Goal: Information Seeking & Learning: Learn about a topic

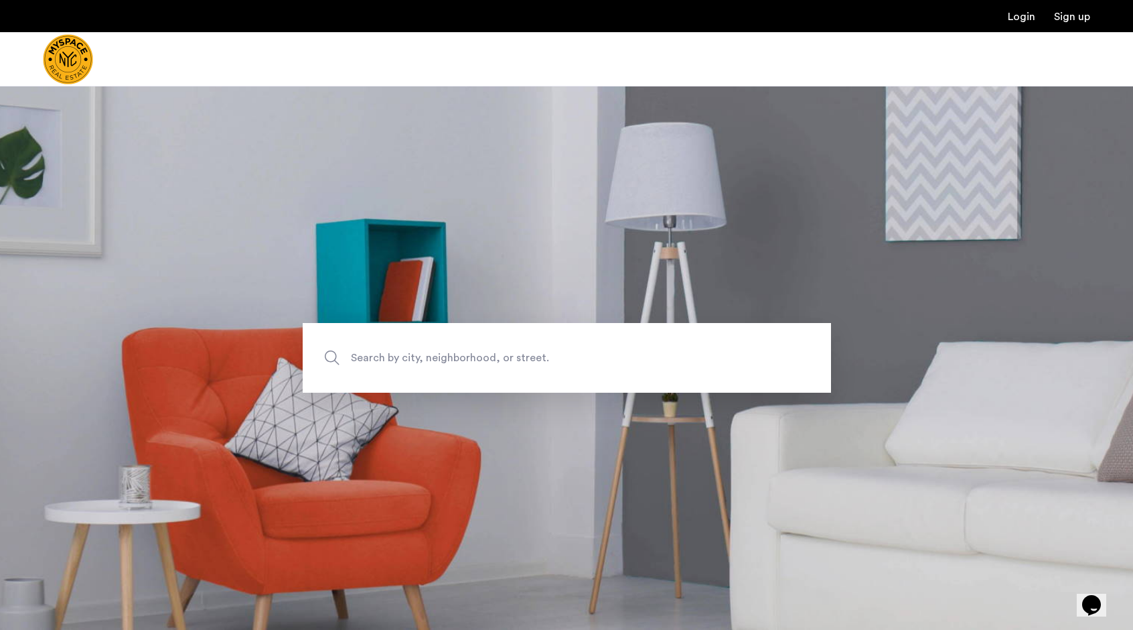
click at [467, 354] on span "Search by city, neighborhood, or street." at bounding box center [536, 358] width 370 height 18
click at [467, 354] on input "Search by city, neighborhood, or street." at bounding box center [567, 358] width 528 height 70
type input "*"
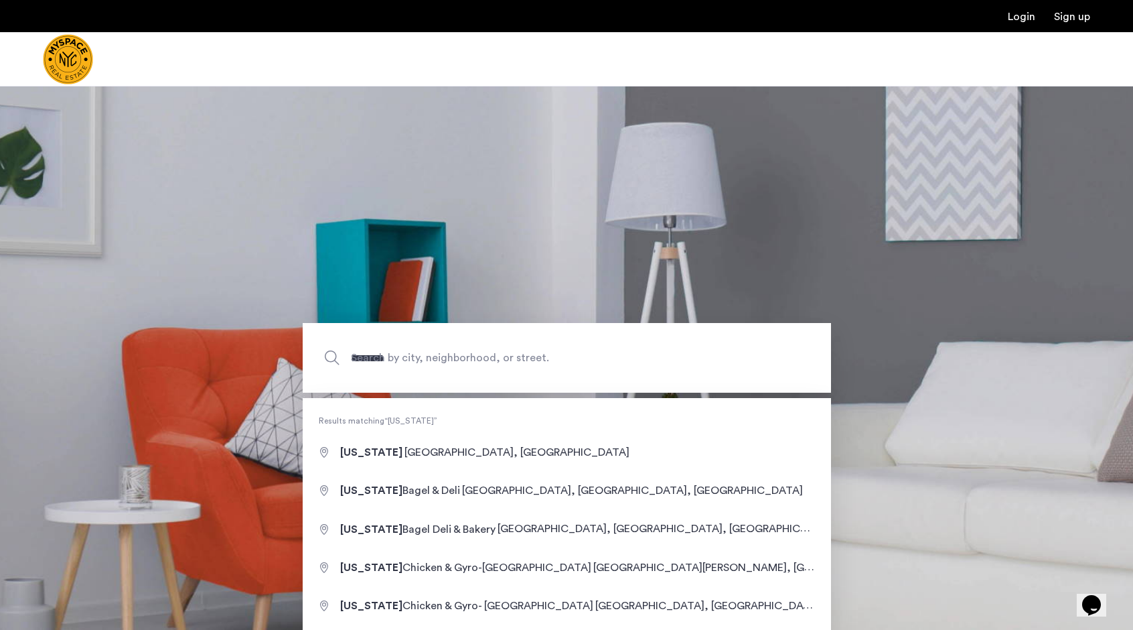
type input "**********"
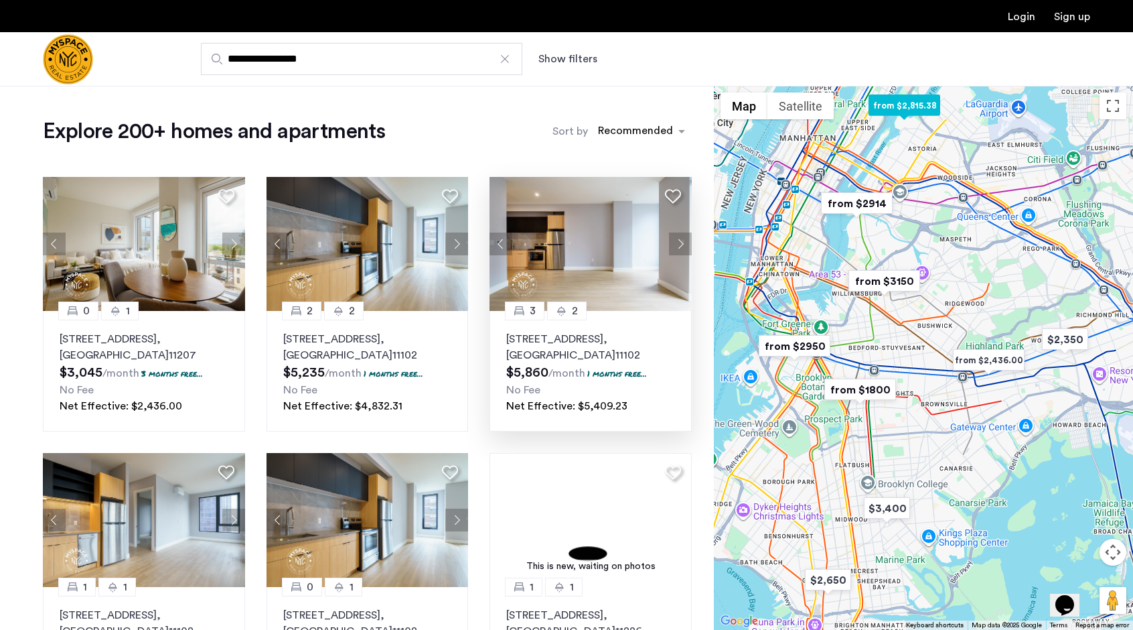
click at [567, 236] on img at bounding box center [591, 244] width 202 height 134
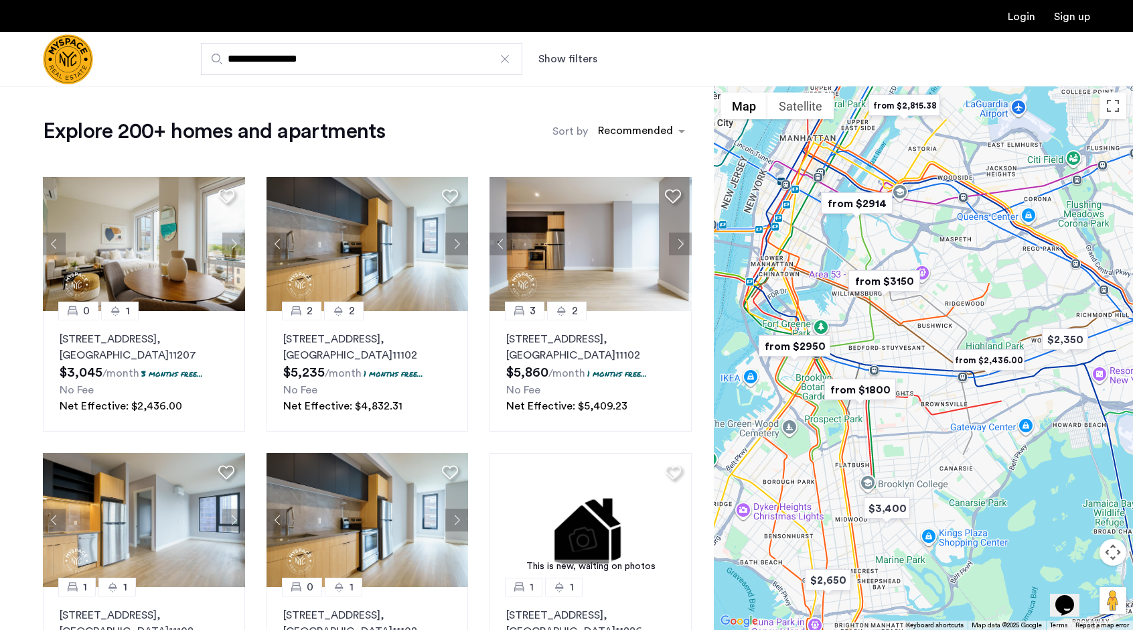
click at [83, 65] on img "Cazamio Logo" at bounding box center [68, 59] width 50 height 50
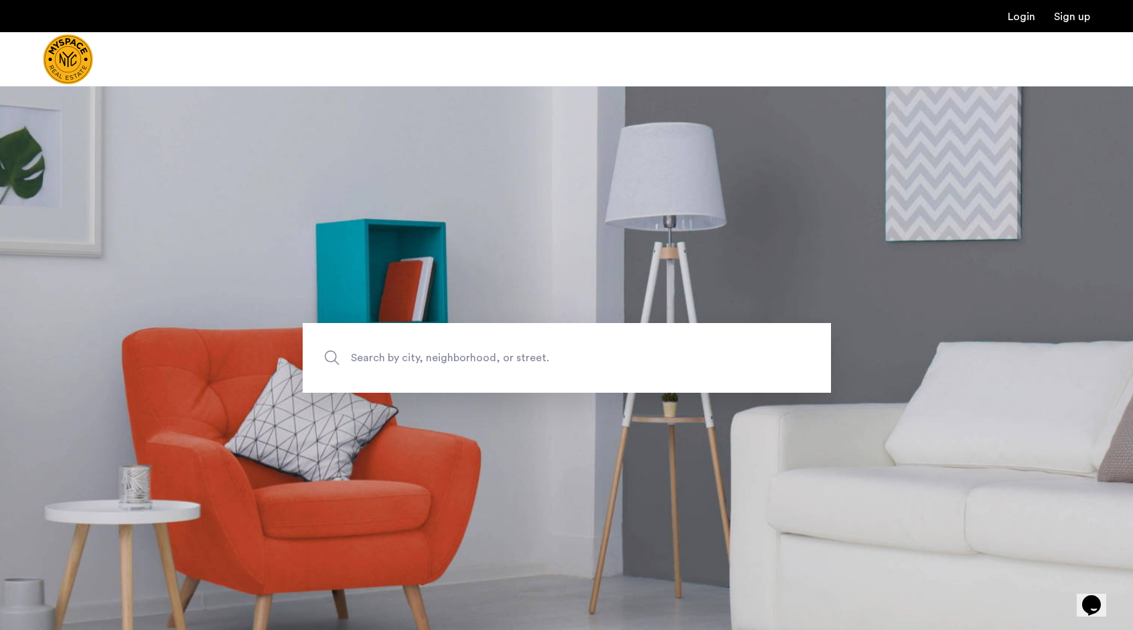
click at [93, 56] on img "Cazamio Logo" at bounding box center [68, 59] width 50 height 50
